Goal: Task Accomplishment & Management: Complete application form

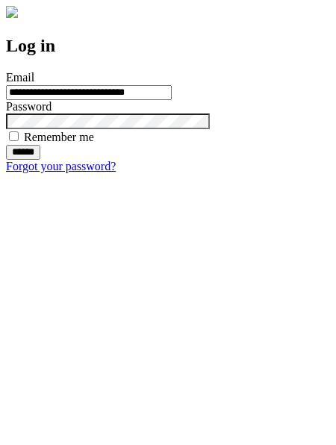
type input "**********"
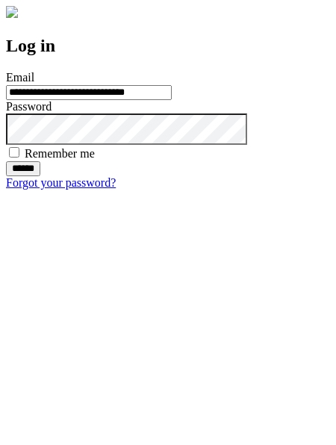
click at [40, 176] on input "******" at bounding box center [23, 168] width 34 height 15
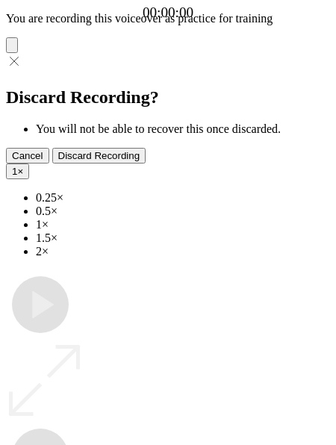
type input "**********"
